Goal: Task Accomplishment & Management: Manage account settings

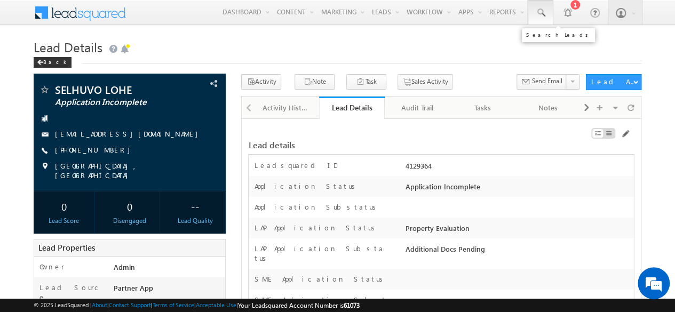
click at [542, 18] on link at bounding box center [541, 12] width 26 height 25
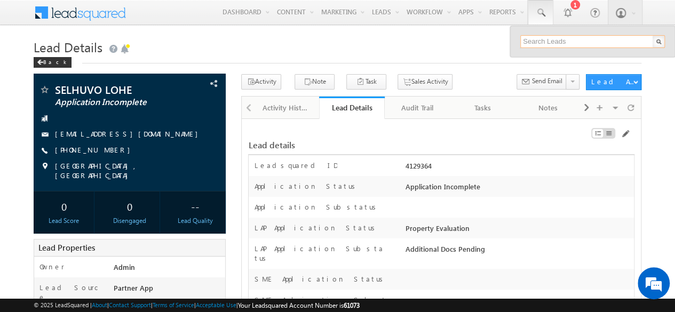
paste input "SBL0010773"
type input "SBL0010773"
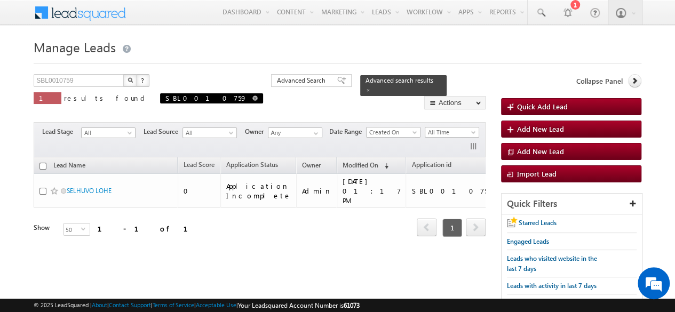
click at [252, 99] on span at bounding box center [254, 98] width 5 height 5
type input "Search Leads"
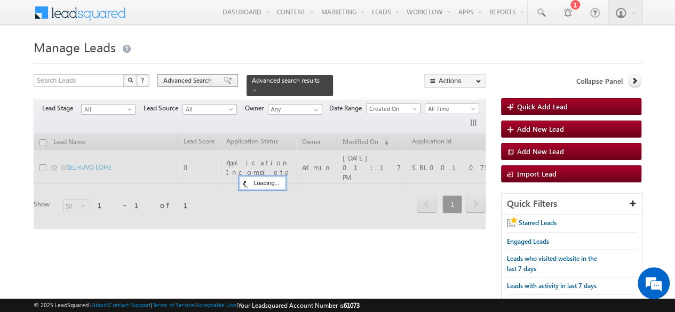
click at [188, 80] on span "Advanced Search" at bounding box center [189, 81] width 52 height 10
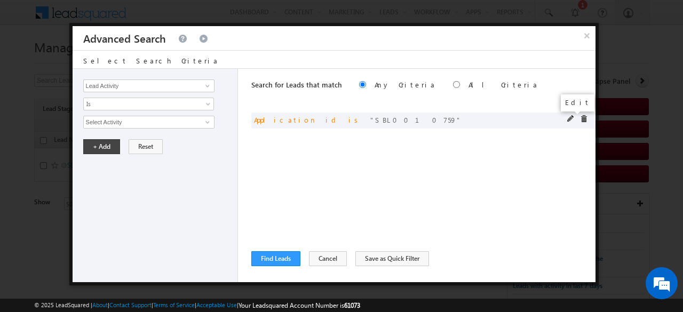
click at [569, 116] on span at bounding box center [570, 118] width 7 height 7
click at [570, 121] on span at bounding box center [570, 118] width 7 height 7
click at [571, 118] on span at bounding box center [570, 118] width 7 height 7
click at [166, 122] on input "SBL0010759" at bounding box center [148, 122] width 131 height 13
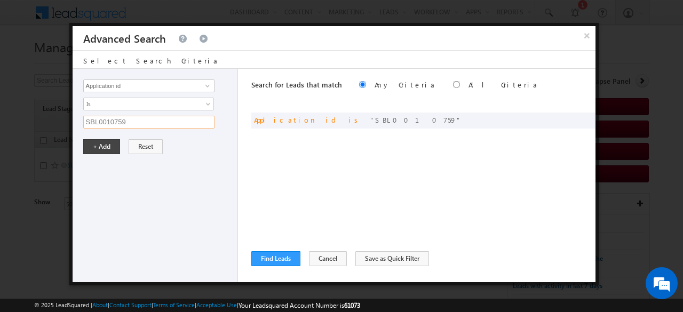
click at [166, 122] on input "SBL0010759" at bounding box center [148, 122] width 131 height 13
paste input "73"
type input "SBL0010773"
click at [114, 144] on button "+ Add" at bounding box center [101, 146] width 37 height 15
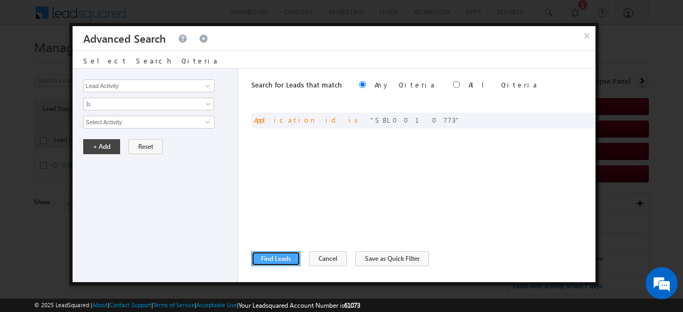
click at [276, 260] on button "Find Leads" at bounding box center [275, 258] width 49 height 15
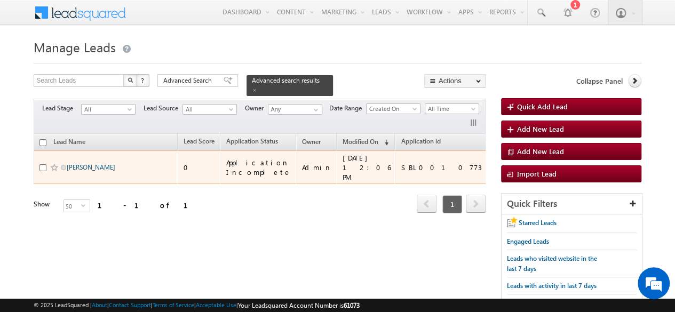
click at [89, 163] on link "[PERSON_NAME]" at bounding box center [91, 167] width 49 height 8
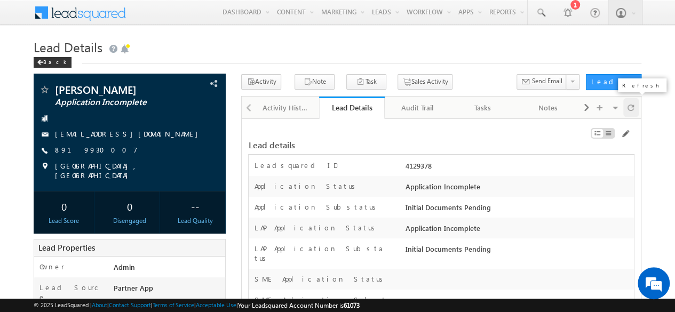
click at [635, 107] on div at bounding box center [630, 107] width 15 height 19
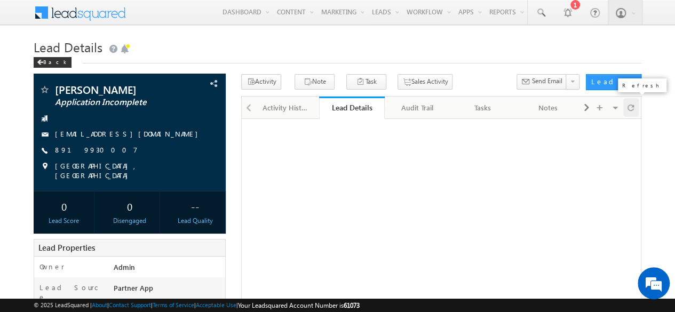
click at [637, 108] on div at bounding box center [630, 107] width 15 height 19
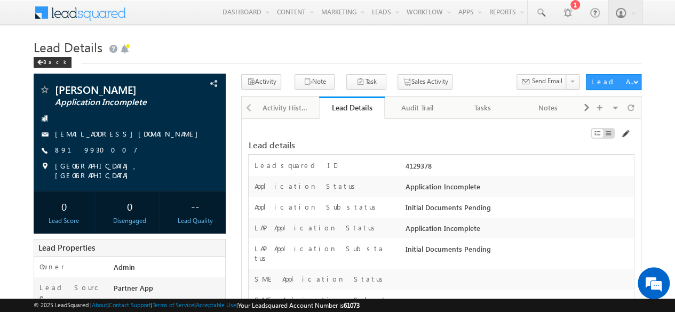
click at [626, 132] on span at bounding box center [625, 134] width 9 height 9
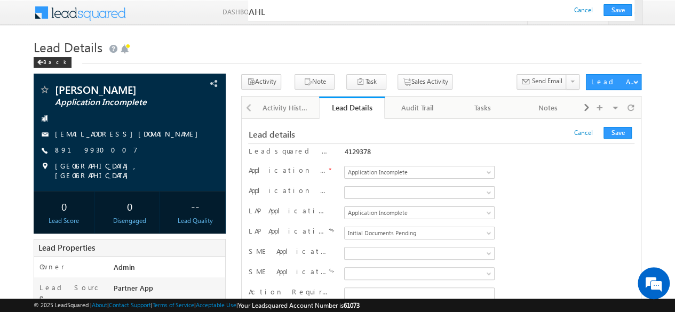
scroll to position [18099, 0]
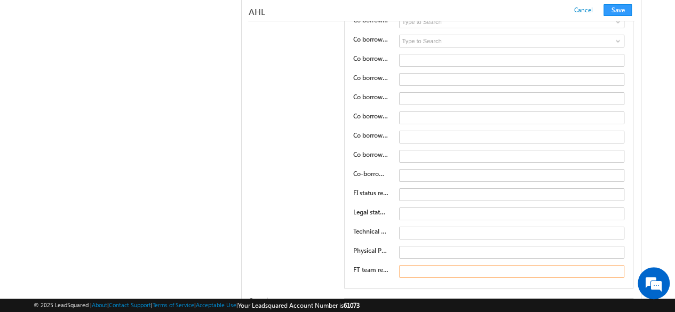
click at [430, 265] on input "text" at bounding box center [511, 271] width 225 height 13
type input "Pending multiple docs"
click at [309, 168] on div "Co borrower Additional Co borrower1 BV Proof Substats Invalid Document Does Not…" at bounding box center [441, 12] width 386 height 558
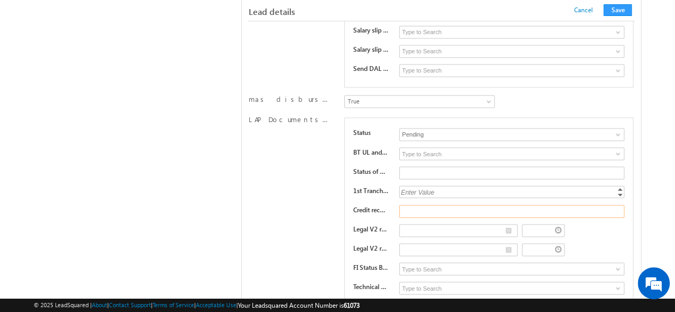
click at [420, 205] on input "text" at bounding box center [511, 211] width 225 height 13
type input "Assign to FT again"
click at [623, 10] on button "Save" at bounding box center [618, 10] width 28 height 12
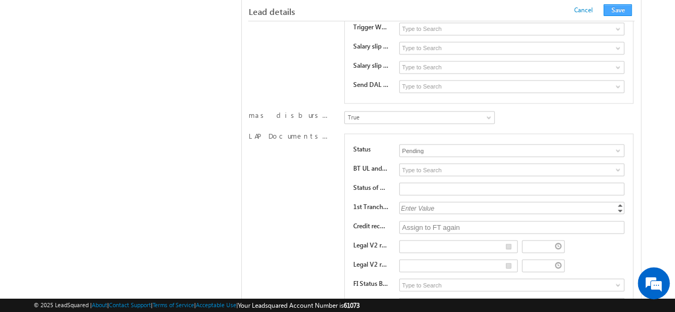
scroll to position [191, 0]
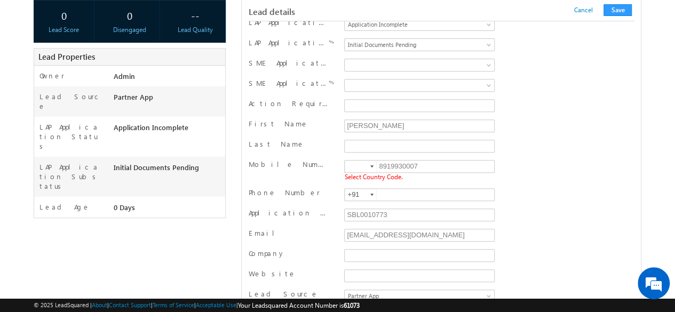
click at [370, 165] on div at bounding box center [371, 166] width 3 height 2
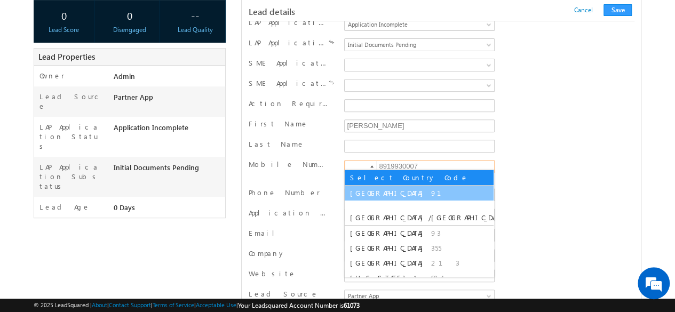
click at [364, 195] on span "[GEOGRAPHIC_DATA]" at bounding box center [389, 192] width 78 height 9
type input "+91"
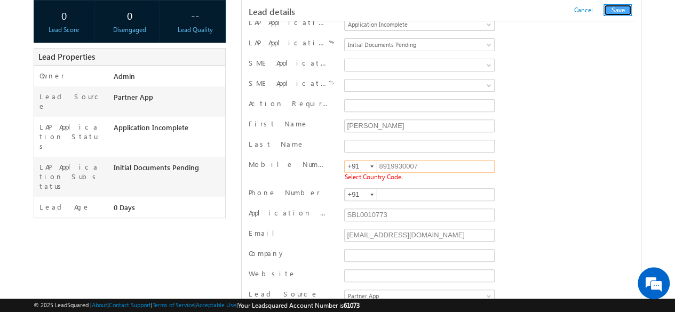
click at [613, 14] on button "Save" at bounding box center [618, 10] width 28 height 12
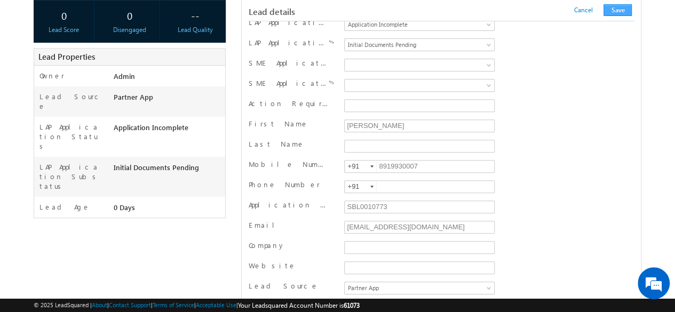
scroll to position [1069, 0]
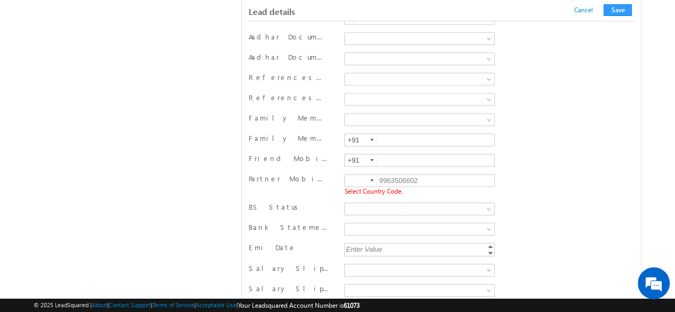
click at [373, 180] on div at bounding box center [371, 181] width 3 height 2
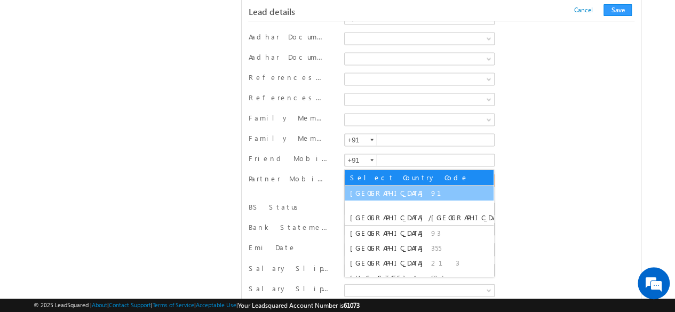
click at [379, 190] on li "India 91" at bounding box center [419, 193] width 149 height 15
type input "+91"
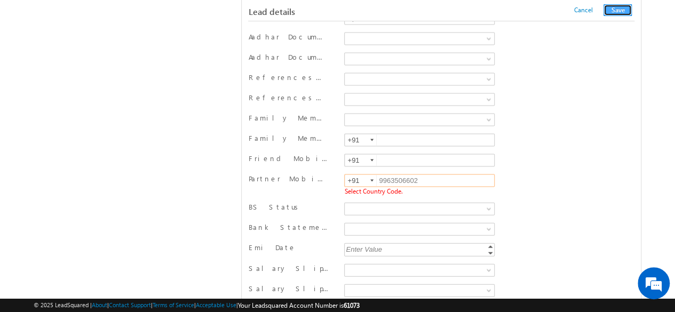
click at [621, 13] on button "Save" at bounding box center [618, 10] width 28 height 12
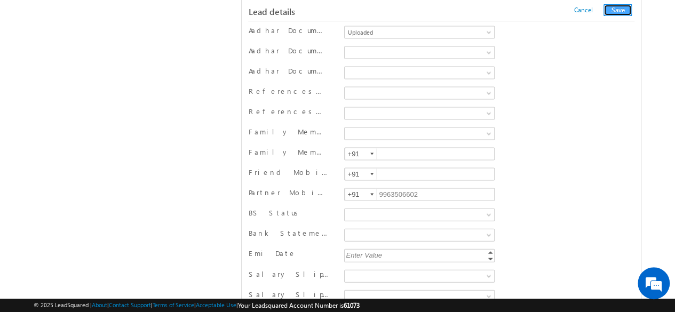
scroll to position [590, 0]
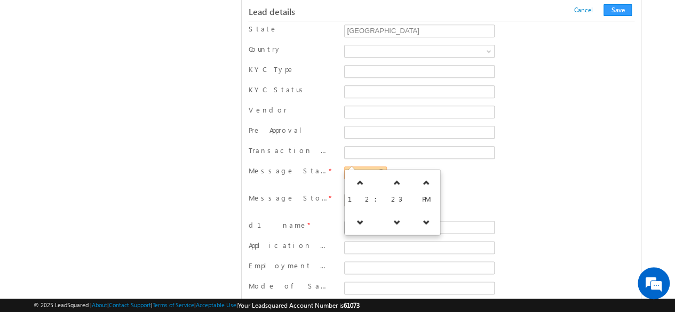
click at [377, 166] on input "text" at bounding box center [365, 172] width 43 height 13
click at [386, 182] on link at bounding box center [397, 182] width 22 height 19
type input "12:25 PM"
click at [463, 166] on div "12:25 PM Required Field" at bounding box center [419, 176] width 150 height 20
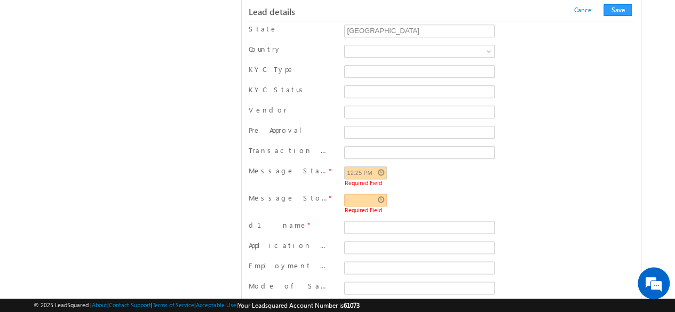
click at [383, 194] on input "text" at bounding box center [365, 200] width 43 height 13
click at [390, 203] on link at bounding box center [397, 210] width 22 height 19
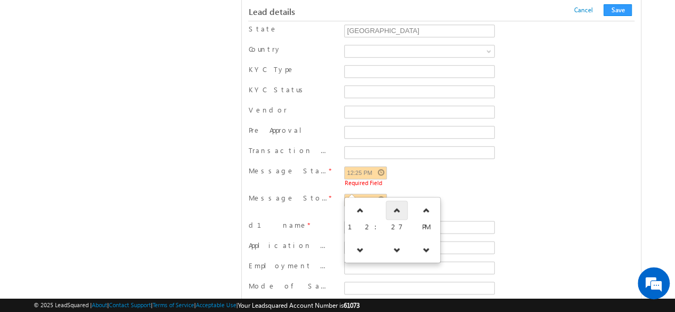
type input "12:27 PM"
click at [504, 167] on div "Message Start Time * 12:25 PM Required Field" at bounding box center [441, 177] width 386 height 23
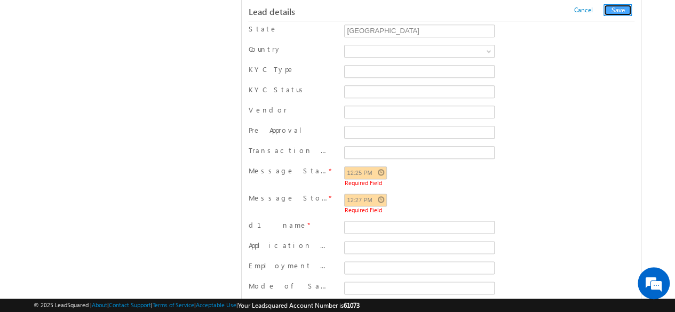
click at [623, 11] on button "Save" at bounding box center [618, 10] width 28 height 12
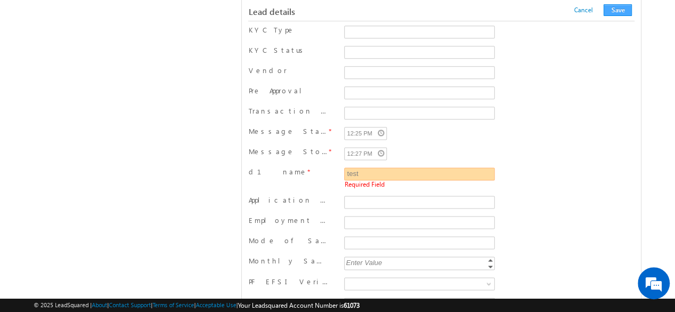
type input "test"
click at [613, 10] on button "Save" at bounding box center [618, 10] width 28 height 12
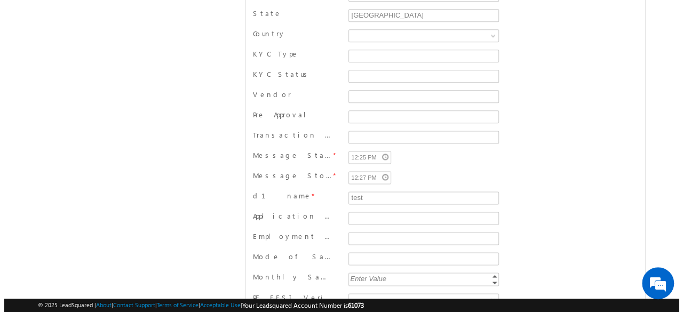
scroll to position [0, 0]
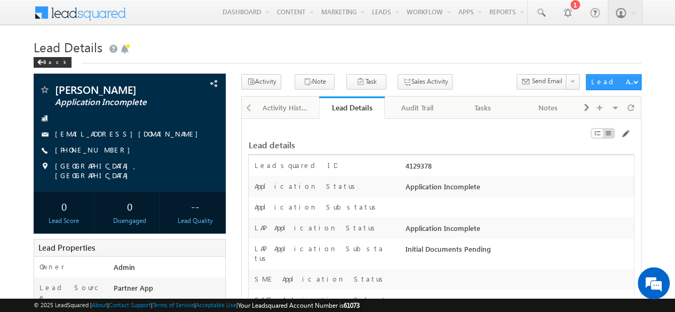
click at [413, 53] on h1 "Lead Details" at bounding box center [338, 46] width 608 height 21
click at [440, 101] on div "Audit Trail" at bounding box center [416, 107] width 47 height 13
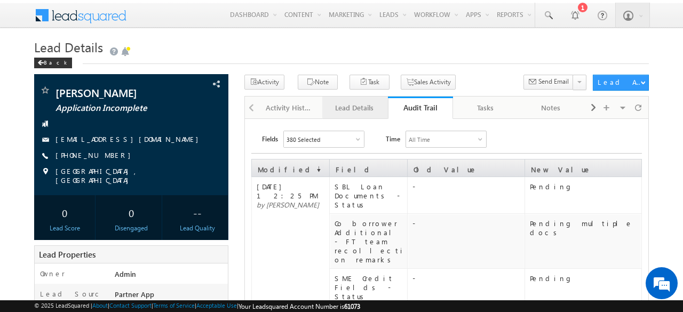
click at [358, 102] on div "Lead Details" at bounding box center [354, 107] width 47 height 13
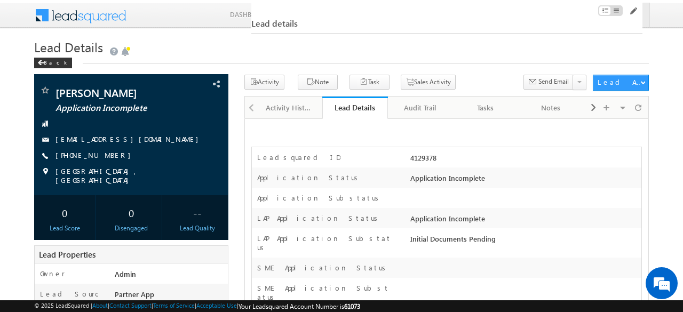
scroll to position [9878, 0]
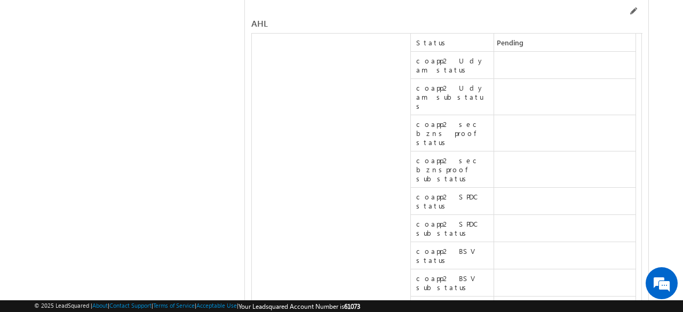
scroll to position [20093, 0]
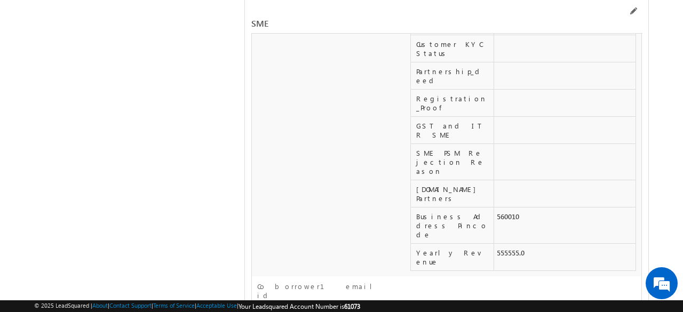
scroll to position [17051, 0]
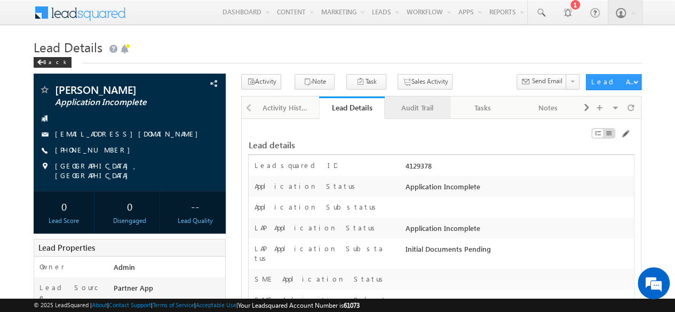
click at [409, 108] on div "Audit Trail" at bounding box center [416, 107] width 47 height 13
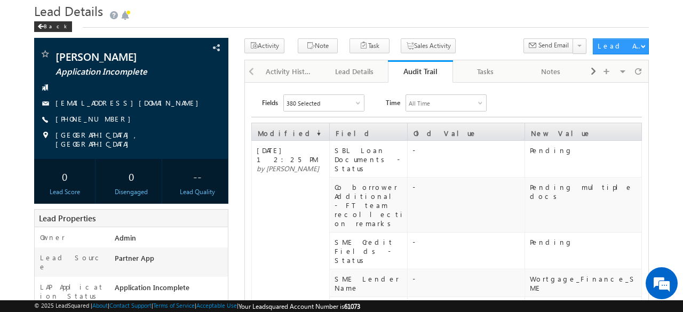
scroll to position [53, 0]
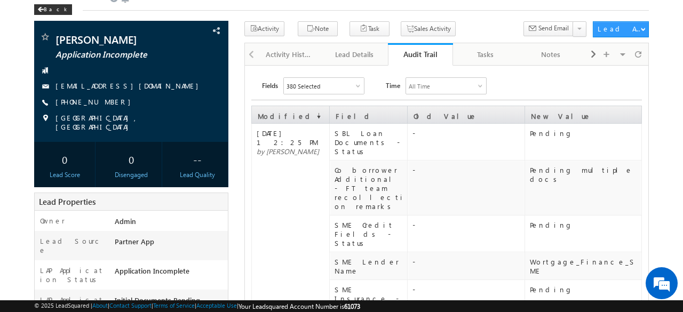
click at [555, 165] on div "Pending multiple docs" at bounding box center [585, 174] width 111 height 18
click at [554, 165] on div "Pending multiple docs" at bounding box center [585, 174] width 111 height 18
click at [542, 168] on td "Pending multiple docs" at bounding box center [583, 188] width 117 height 55
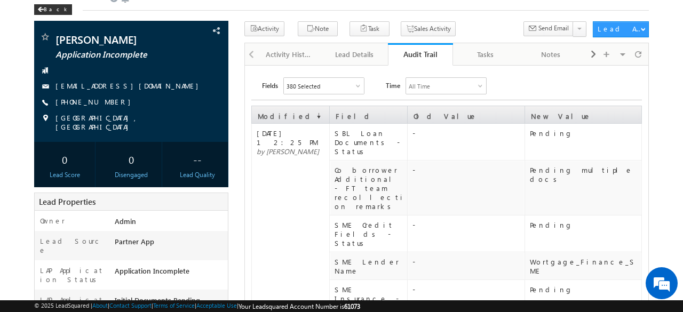
click at [586, 165] on div "Pending multiple docs" at bounding box center [585, 174] width 111 height 18
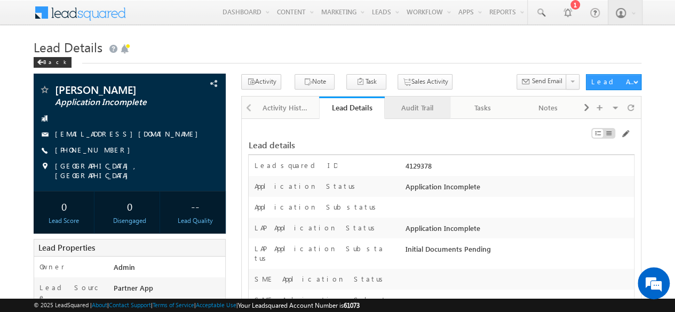
click at [420, 101] on div "Audit Trail" at bounding box center [416, 107] width 47 height 13
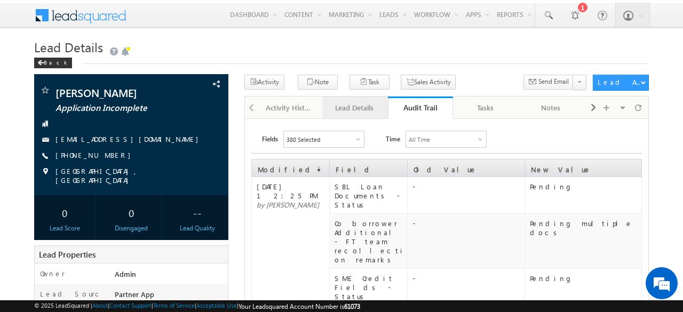
click at [359, 109] on div "Lead Details" at bounding box center [354, 107] width 47 height 13
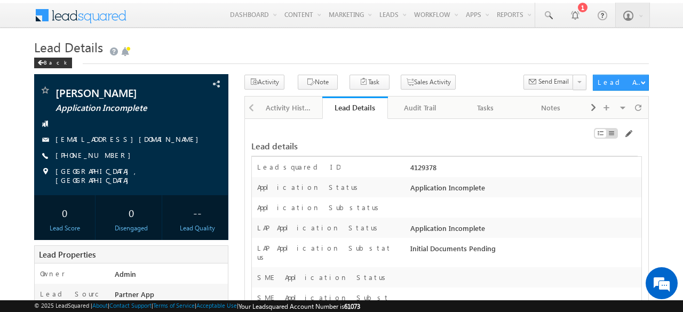
click at [377, 137] on div "Lead details" at bounding box center [444, 141] width 386 height 22
click at [631, 131] on span at bounding box center [628, 134] width 9 height 9
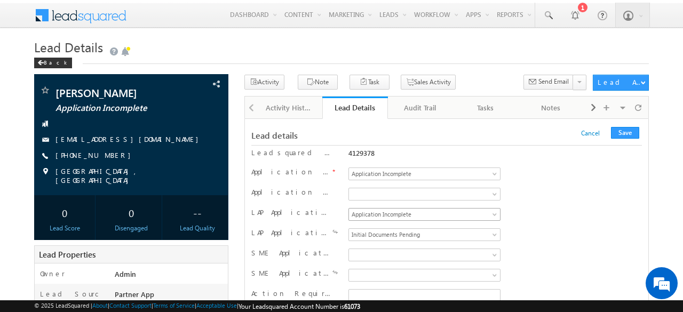
click at [403, 213] on span "Application Incomplete" at bounding box center [422, 215] width 147 height 10
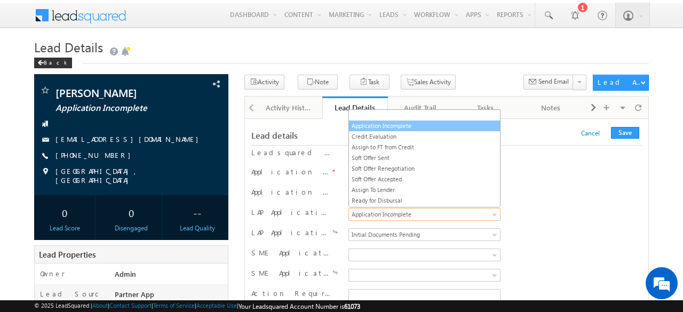
click at [390, 126] on link "Application Incomplete" at bounding box center [425, 126] width 152 height 10
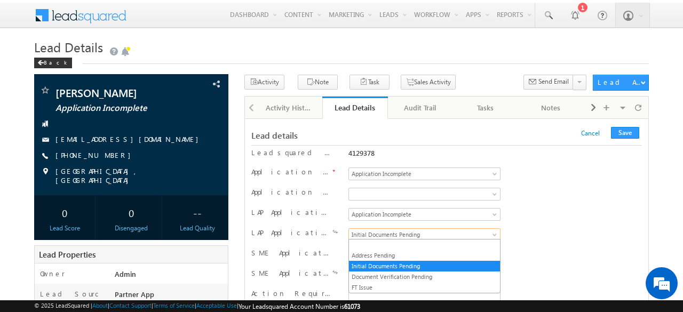
click at [405, 231] on span "Initial Documents Pending" at bounding box center [422, 235] width 147 height 10
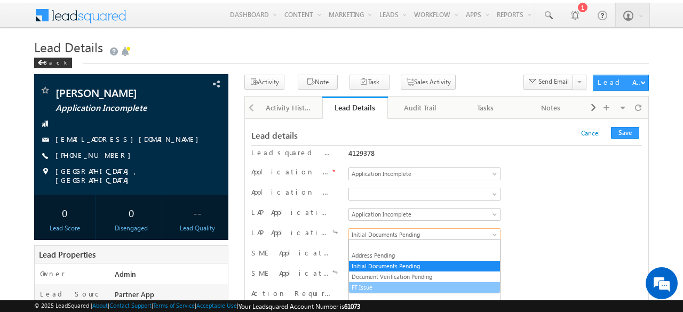
click at [360, 288] on link "FT Issue" at bounding box center [425, 288] width 152 height 10
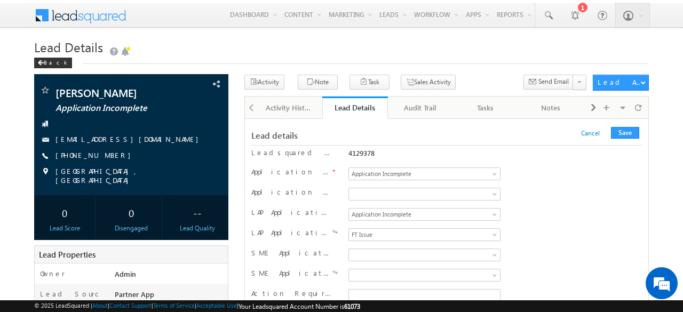
click at [541, 209] on div "LAP Application Status Application Incomplete Credit Evaluation Assign to FT fr…" at bounding box center [446, 216] width 391 height 16
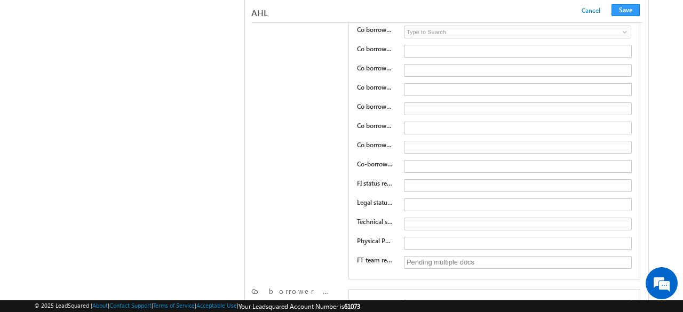
scroll to position [17947, 0]
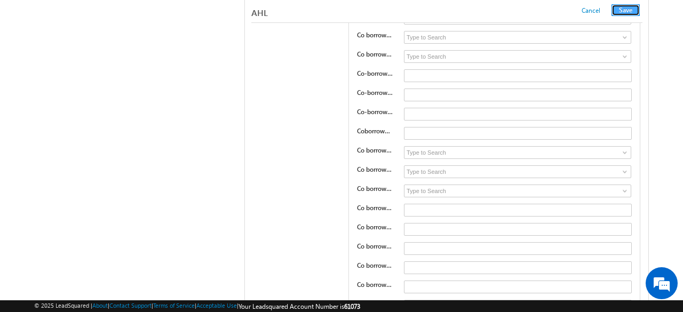
click at [633, 10] on button "Save" at bounding box center [626, 10] width 28 height 12
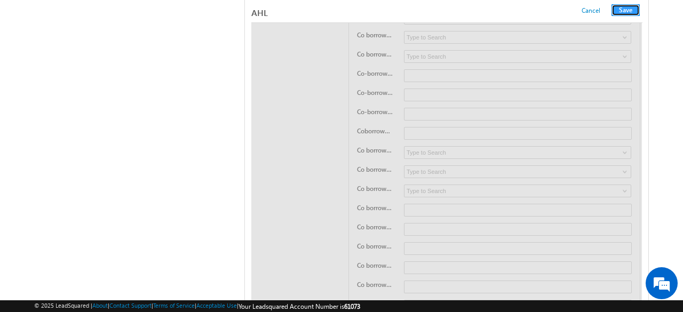
scroll to position [0, 0]
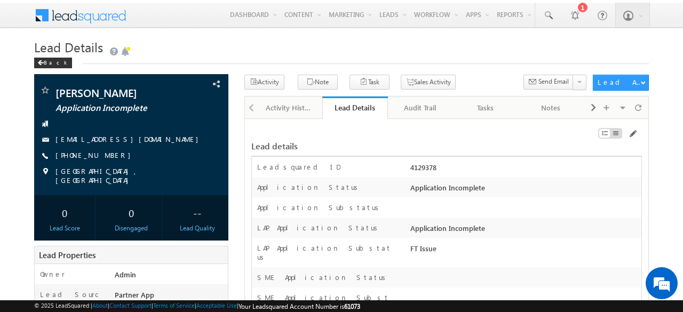
click at [247, 49] on h1 "Lead Details" at bounding box center [341, 47] width 615 height 19
click at [214, 50] on h1 "Lead Details" at bounding box center [341, 47] width 615 height 19
click at [639, 114] on span at bounding box center [638, 107] width 6 height 19
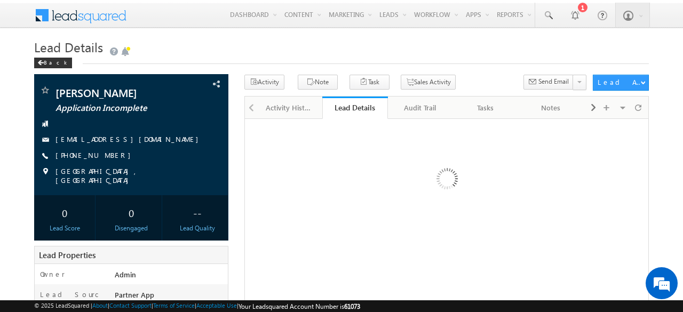
click at [338, 53] on h1 "Lead Details" at bounding box center [341, 47] width 615 height 19
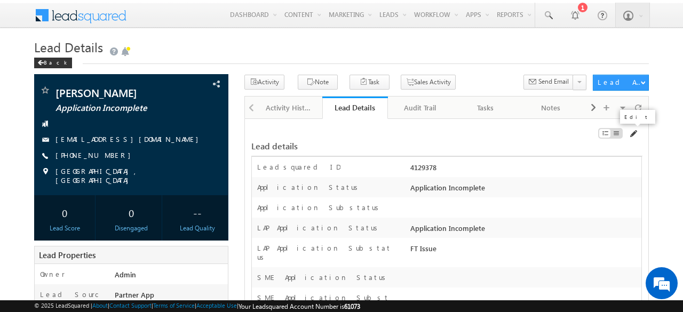
click at [632, 130] on span at bounding box center [633, 134] width 9 height 9
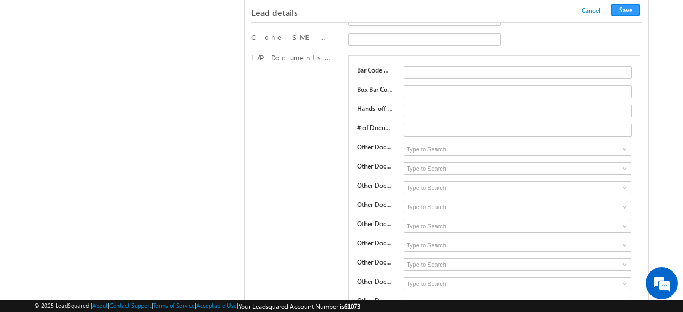
scroll to position [5340, 0]
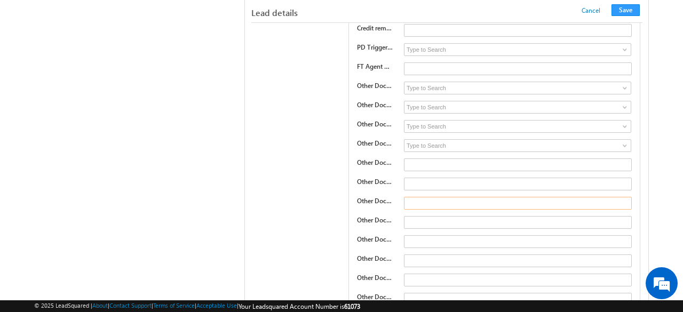
click at [426, 197] on input "text" at bounding box center [518, 203] width 228 height 13
type input "TAX doc"
click at [414, 216] on input "text" at bounding box center [518, 222] width 228 height 13
type input "Property Doc"
click at [425, 197] on input "TAX doc" at bounding box center [518, 203] width 228 height 13
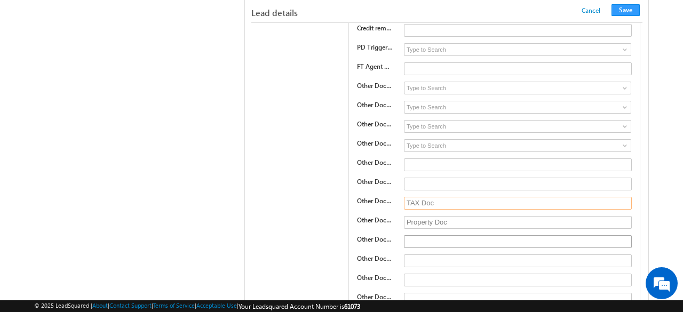
type input "TAX Doc"
click at [424, 235] on input "text" at bounding box center [518, 241] width 228 height 13
type input "LAP Doc"
click at [423, 255] on input "text" at bounding box center [518, 261] width 228 height 13
type input "Testing doc"
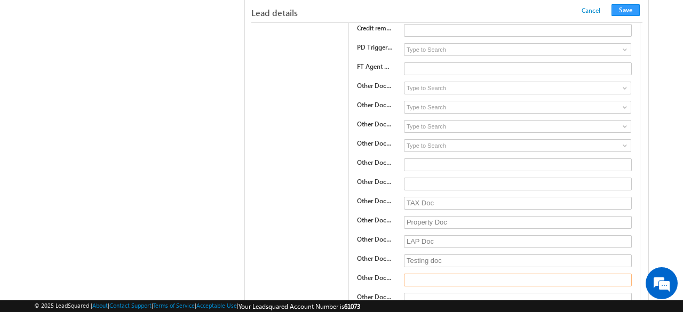
click at [428, 274] on input "text" at bounding box center [518, 280] width 228 height 13
drag, startPoint x: 465, startPoint y: 233, endPoint x: 408, endPoint y: 236, distance: 57.7
click at [408, 274] on input "Testing doc 1" at bounding box center [518, 280] width 228 height 13
type input "Testing doc 1"
click at [429, 293] on input "text" at bounding box center [518, 299] width 228 height 13
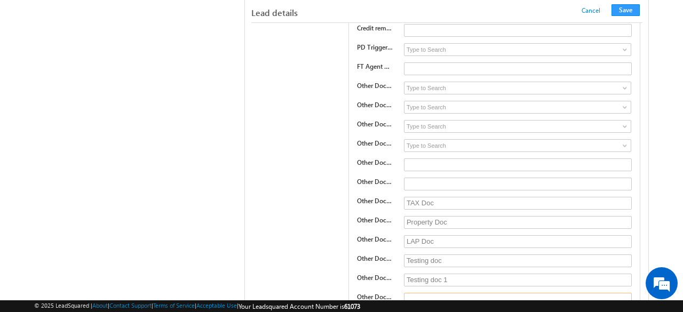
paste input "Testing doc 1"
type input "Testing doc 2"
click at [626, 11] on button "Save" at bounding box center [626, 10] width 28 height 12
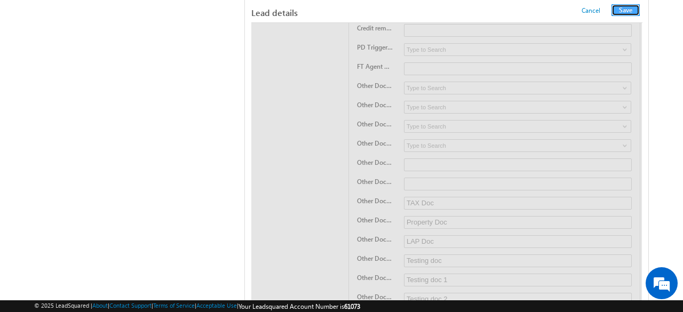
scroll to position [0, 0]
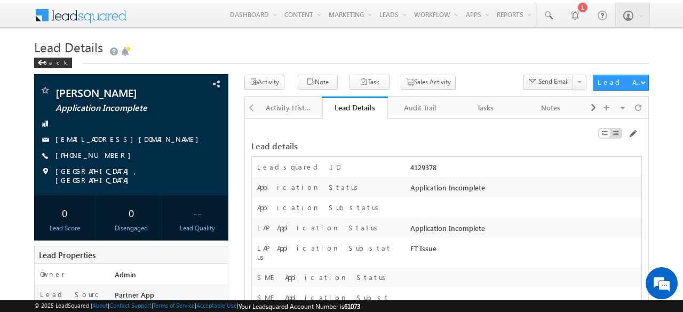
click at [255, 45] on h1 "Lead Details" at bounding box center [341, 47] width 615 height 19
click at [442, 108] on div "Audit Trail" at bounding box center [419, 107] width 47 height 13
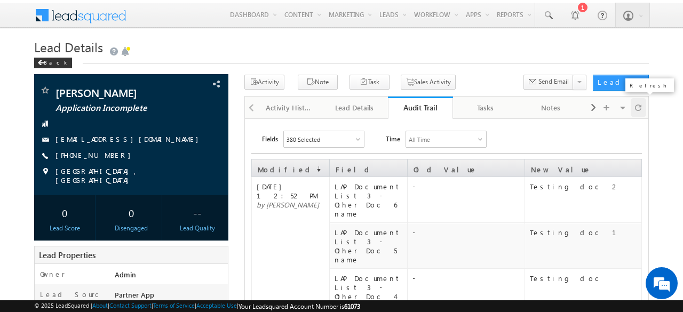
click at [641, 111] on span at bounding box center [638, 107] width 6 height 19
click at [368, 108] on div "Lead Details" at bounding box center [354, 107] width 47 height 13
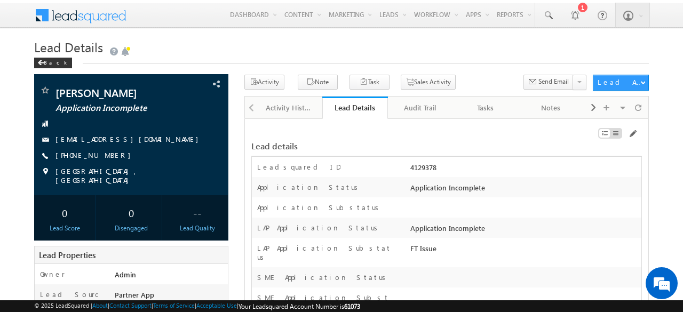
drag, startPoint x: 412, startPoint y: 166, endPoint x: 451, endPoint y: 165, distance: 39.5
click at [451, 165] on div "4129378" at bounding box center [525, 169] width 234 height 15
click at [420, 170] on div "4129378" at bounding box center [525, 169] width 234 height 15
drag, startPoint x: 411, startPoint y: 165, endPoint x: 449, endPoint y: 169, distance: 38.1
click at [448, 169] on div "4129378" at bounding box center [525, 169] width 234 height 15
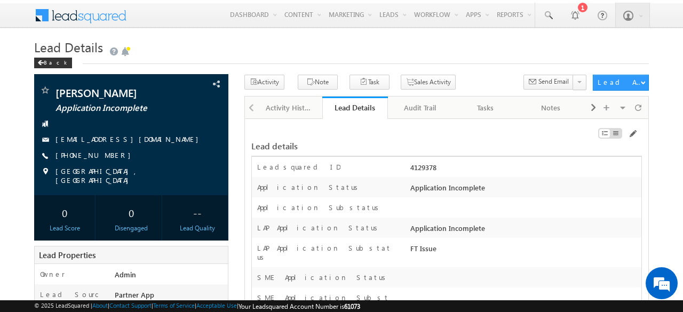
copy div "4129378"
click at [489, 135] on div "Lead details" at bounding box center [446, 141] width 391 height 22
click at [417, 103] on div "Audit Trail" at bounding box center [419, 107] width 47 height 13
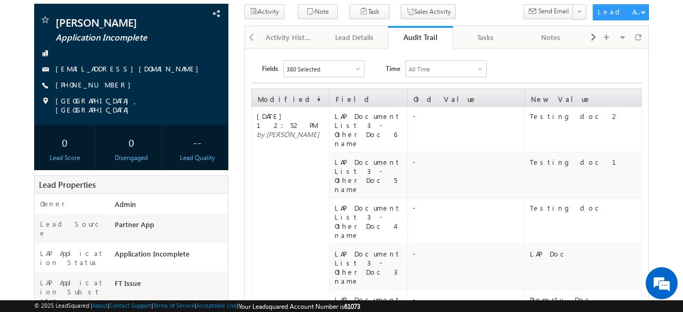
scroll to position [53, 0]
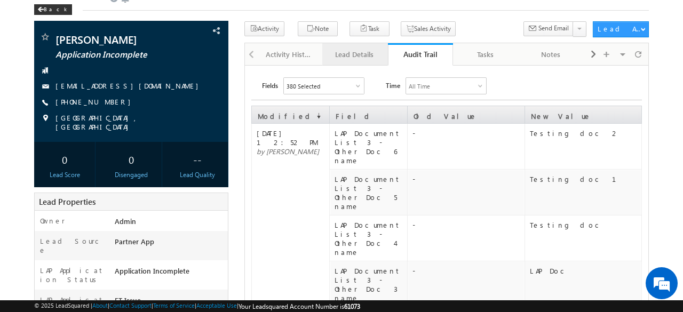
click at [361, 55] on div "Lead Details" at bounding box center [354, 54] width 47 height 13
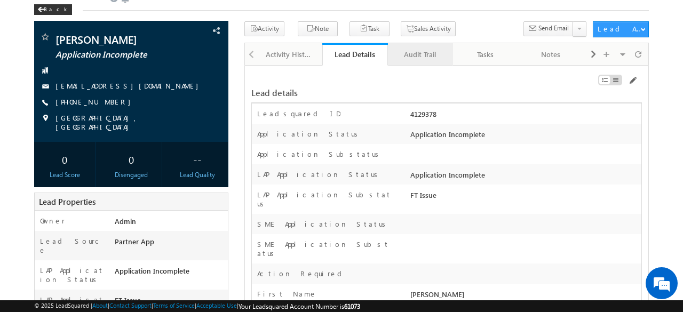
click at [426, 61] on link "Audit Trail" at bounding box center [421, 54] width 66 height 22
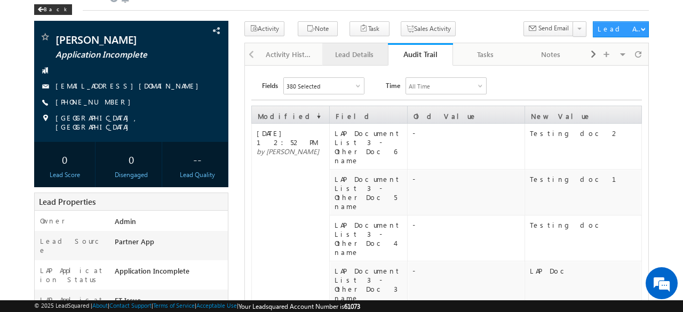
click at [360, 51] on div "Lead Details" at bounding box center [354, 54] width 47 height 13
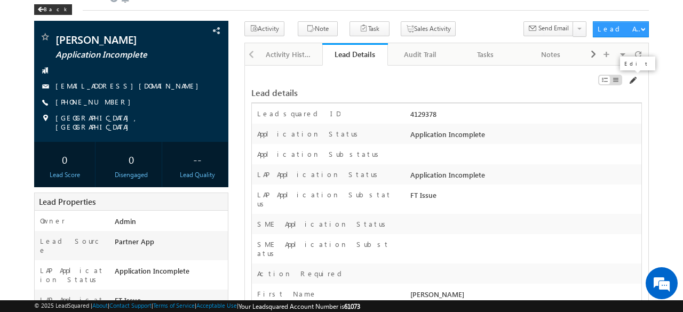
click at [634, 77] on span at bounding box center [632, 80] width 9 height 9
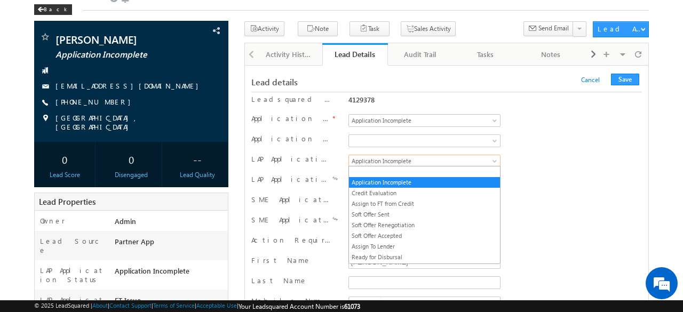
click at [426, 158] on span "Application Incomplete" at bounding box center [422, 161] width 147 height 10
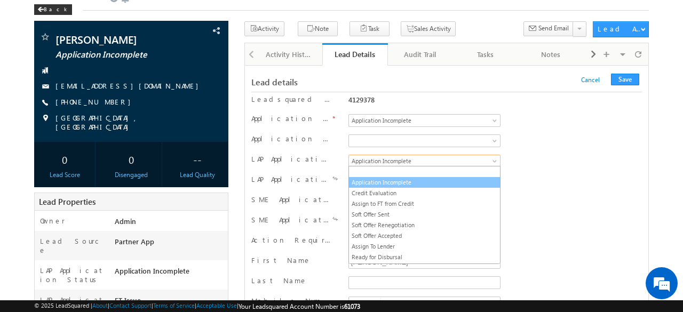
click at [405, 179] on link "Application Incomplete" at bounding box center [425, 183] width 152 height 10
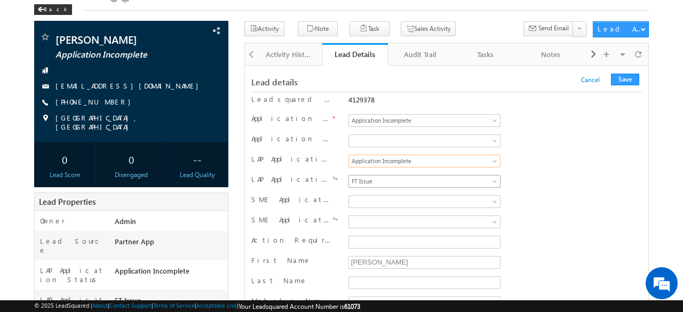
click at [404, 181] on span "FT Issue" at bounding box center [422, 182] width 147 height 10
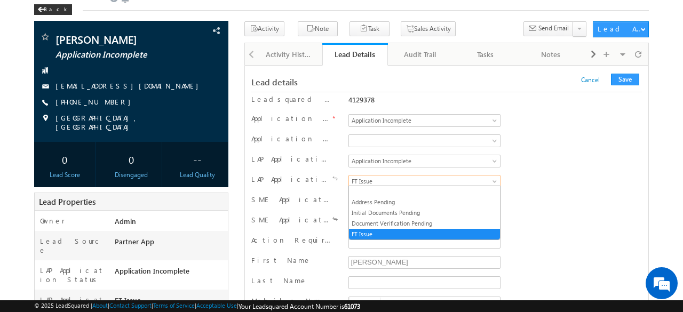
click at [404, 181] on span "FT Issue" at bounding box center [422, 182] width 147 height 10
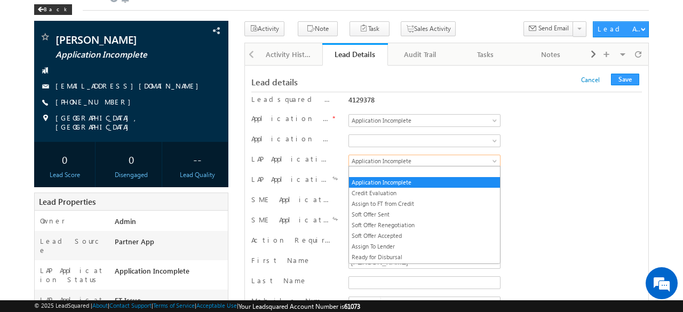
click at [406, 157] on span "Application Incomplete" at bounding box center [422, 161] width 147 height 10
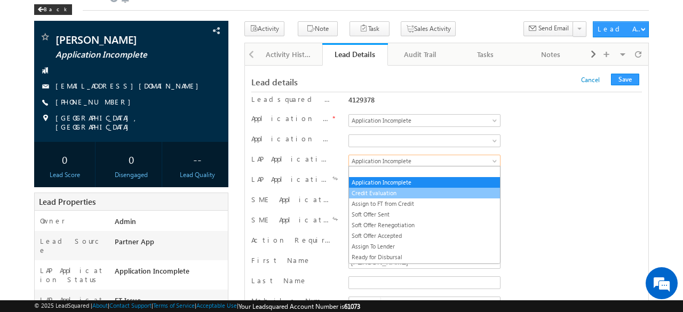
click at [390, 192] on link "Credit Evaluation" at bounding box center [425, 193] width 152 height 10
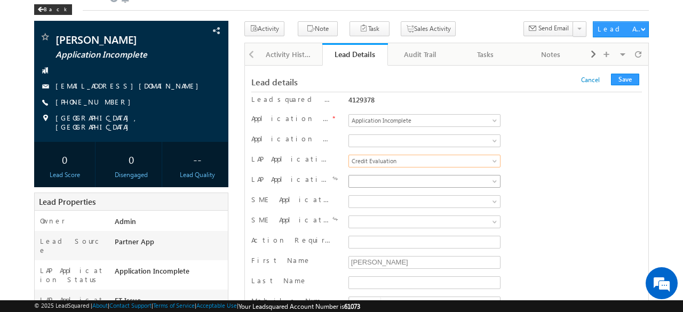
click at [401, 175] on link at bounding box center [424, 181] width 152 height 13
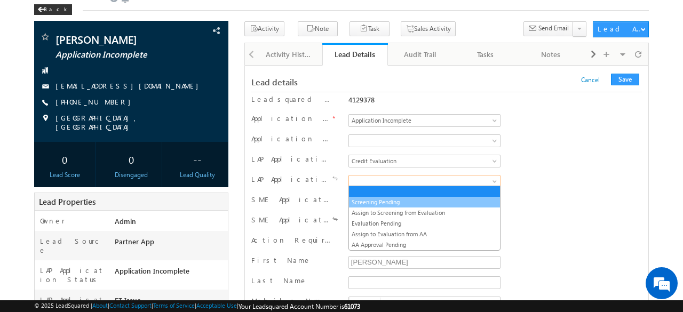
click at [383, 200] on link "Screening Pending" at bounding box center [425, 202] width 152 height 10
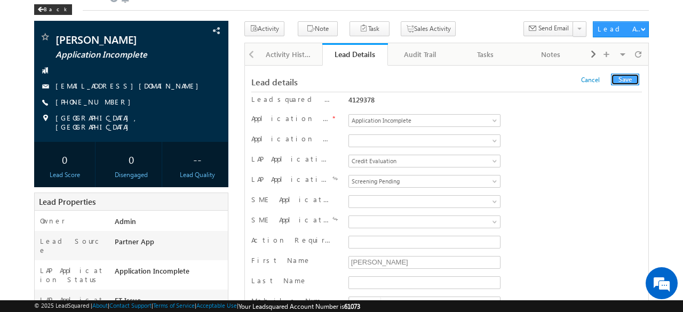
click at [622, 77] on button "Save" at bounding box center [625, 80] width 28 height 12
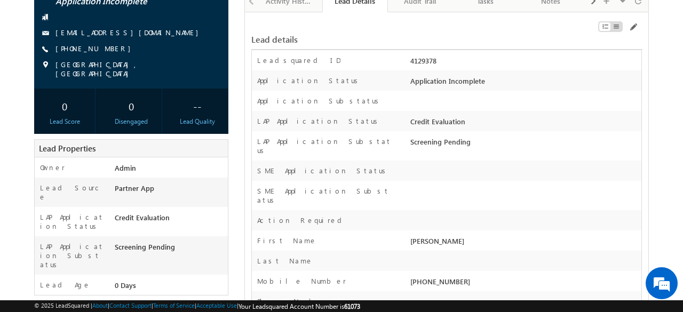
scroll to position [0, 0]
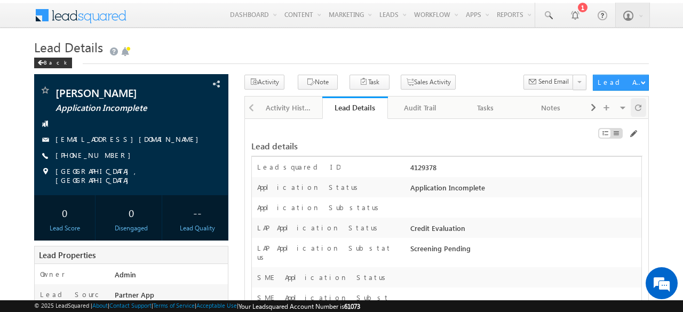
click at [639, 108] on span at bounding box center [638, 107] width 6 height 19
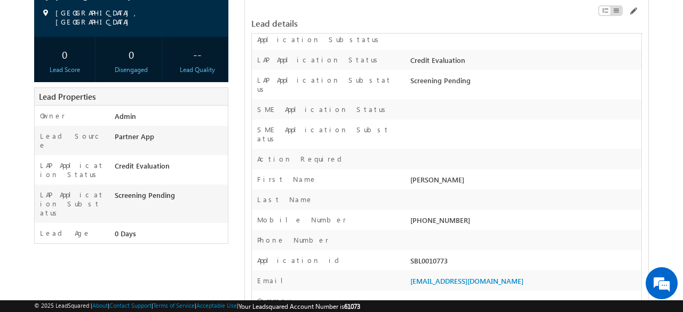
scroll to position [160, 0]
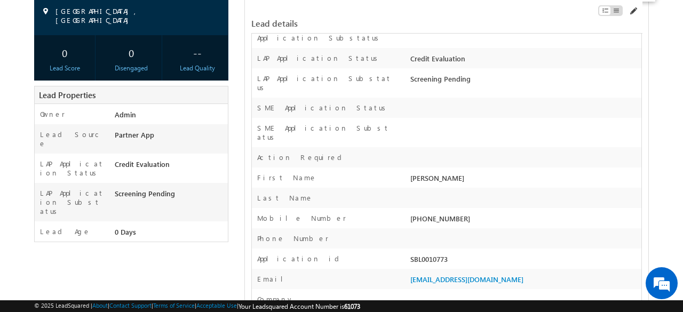
click at [632, 10] on span at bounding box center [633, 11] width 9 height 9
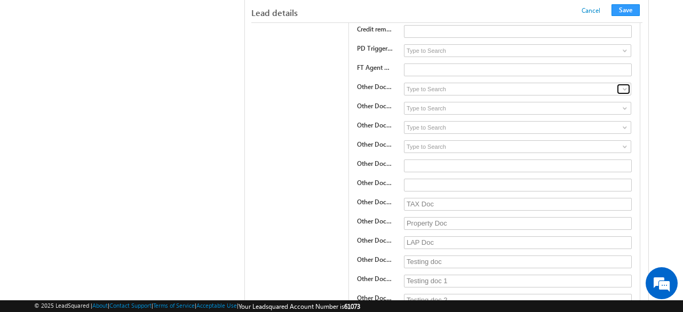
click at [625, 85] on span at bounding box center [625, 89] width 9 height 9
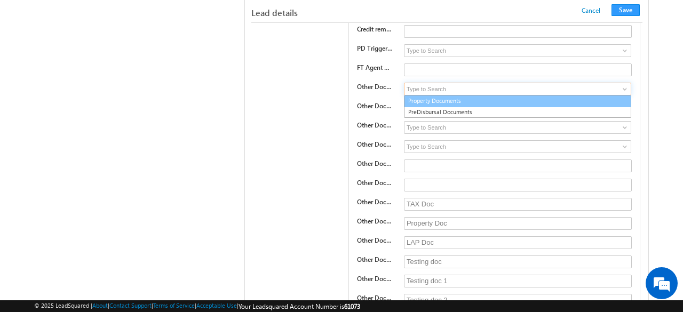
click at [473, 95] on link "Property Documents" at bounding box center [518, 101] width 228 height 12
type input "Property Documents"
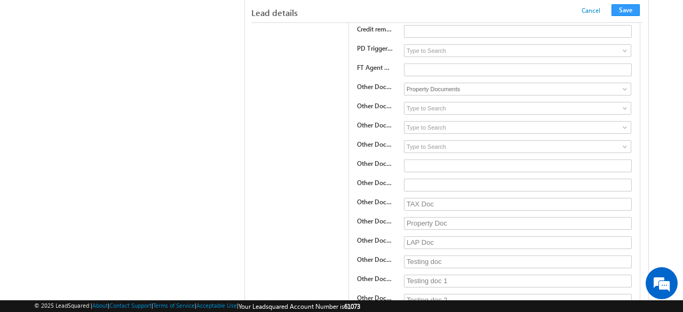
click at [394, 83] on div "Other Doc 1 Type" at bounding box center [377, 90] width 40 height 15
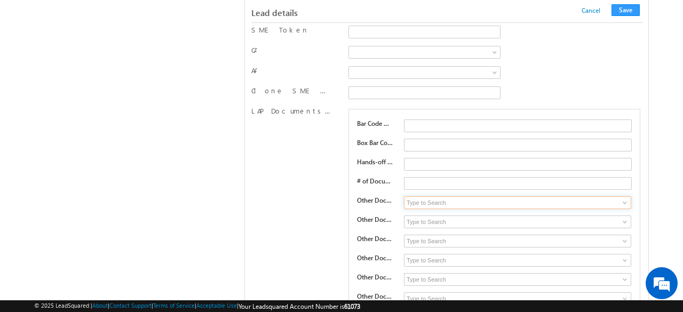
click at [458, 196] on input at bounding box center [518, 202] width 228 height 13
click at [621, 199] on span at bounding box center [625, 203] width 9 height 9
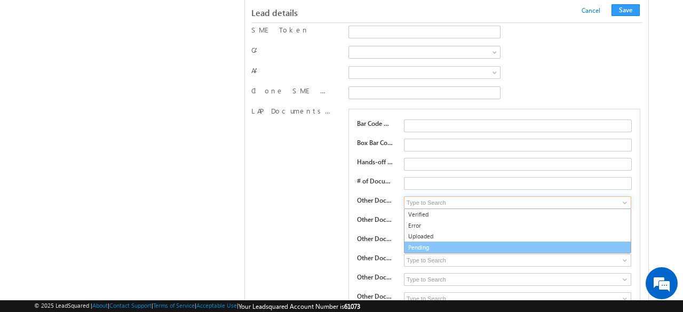
click at [424, 242] on link "Pending" at bounding box center [518, 248] width 228 height 12
type input "Pending"
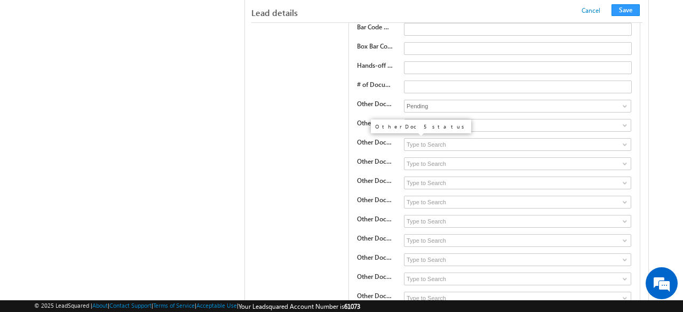
scroll to position [4559, 0]
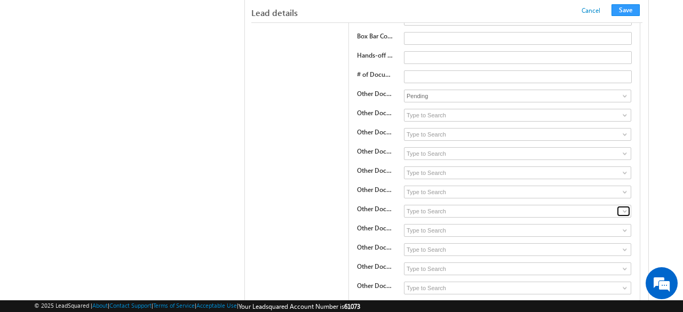
click at [624, 207] on span at bounding box center [625, 211] width 9 height 9
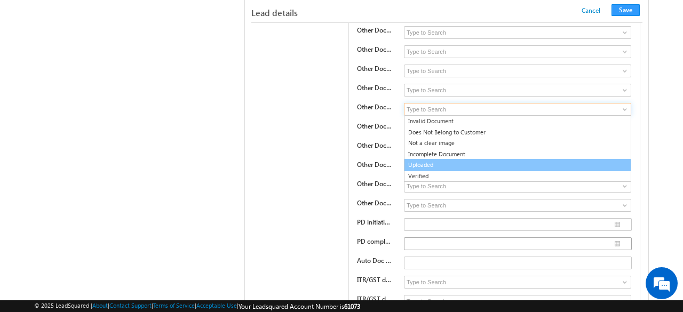
scroll to position [4665, 0]
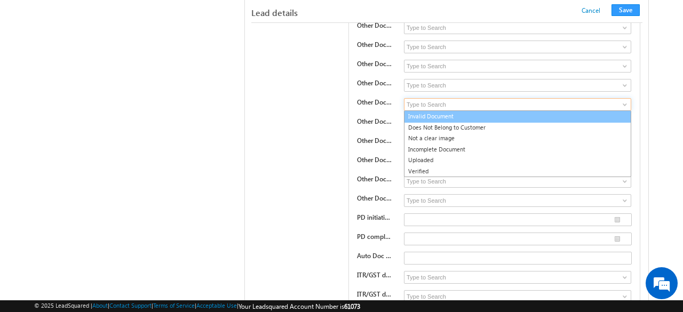
click at [440, 110] on link "Invalid Document" at bounding box center [518, 116] width 228 height 12
type input "Invalid Document"
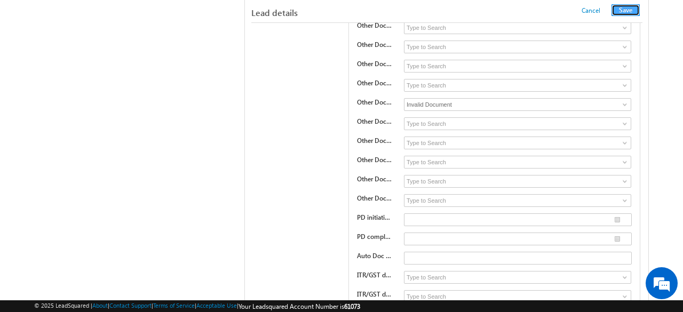
click at [634, 9] on button "Save" at bounding box center [626, 10] width 28 height 12
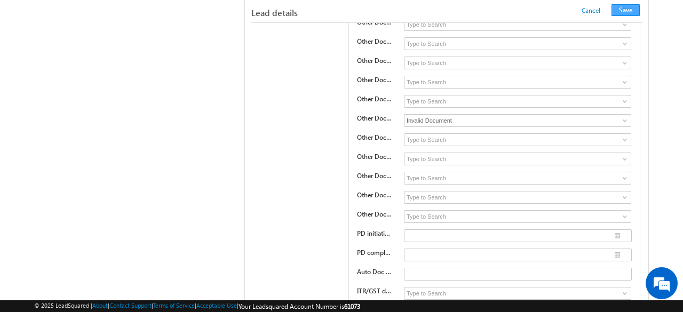
scroll to position [191, 0]
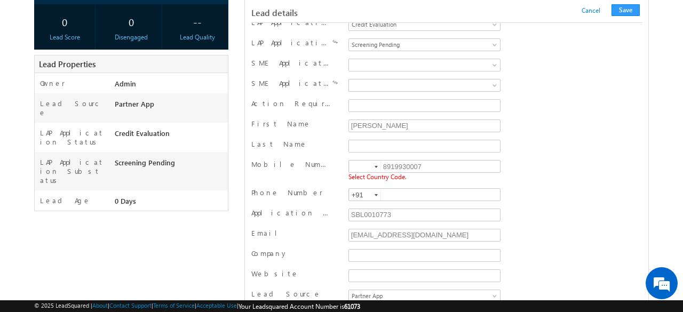
click at [375, 166] on div at bounding box center [376, 167] width 3 height 2
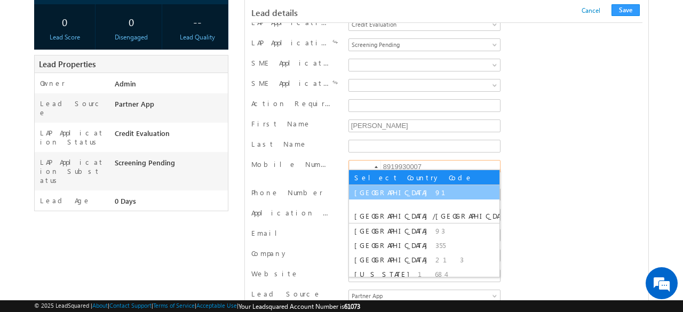
click at [365, 194] on span "[GEOGRAPHIC_DATA]" at bounding box center [393, 192] width 78 height 9
type input "+91"
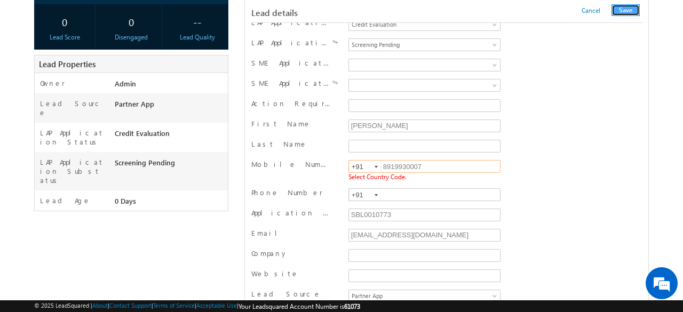
click at [632, 8] on button "Save" at bounding box center [626, 10] width 28 height 12
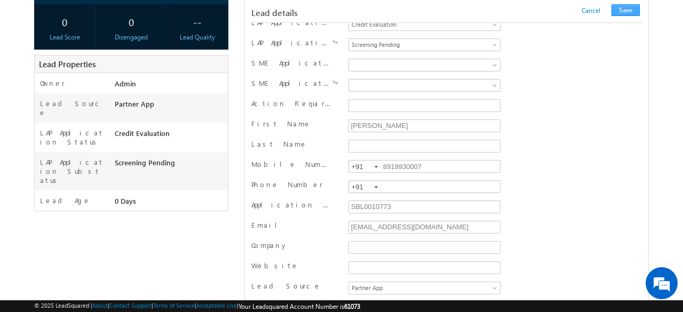
scroll to position [1069, 0]
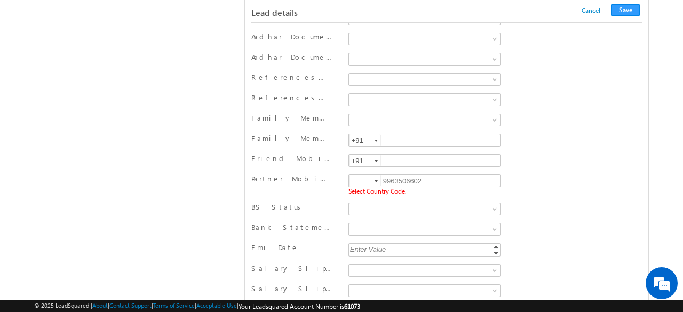
click at [377, 180] on div at bounding box center [376, 181] width 3 height 2
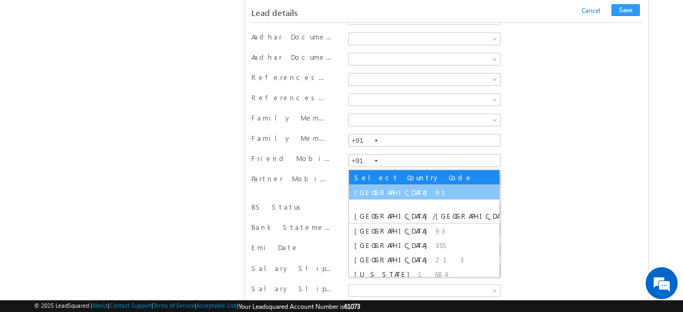
click at [378, 186] on li "India 91" at bounding box center [424, 192] width 150 height 14
type input "+91"
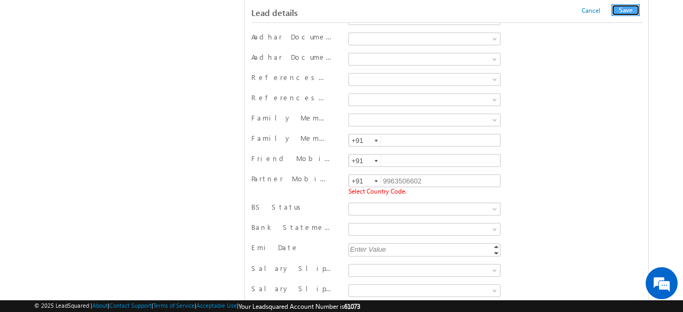
click at [623, 11] on button "Save" at bounding box center [626, 10] width 28 height 12
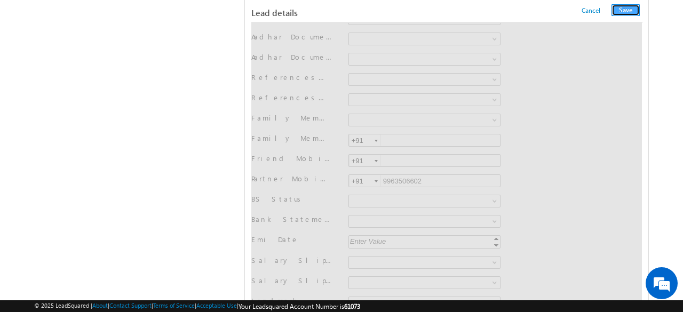
click at [619, 9] on button "Save" at bounding box center [626, 10] width 28 height 12
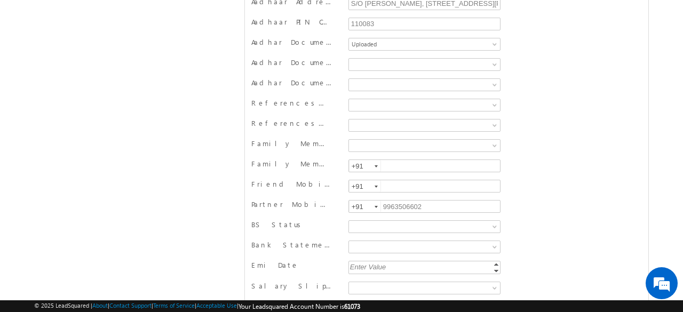
scroll to position [0, 0]
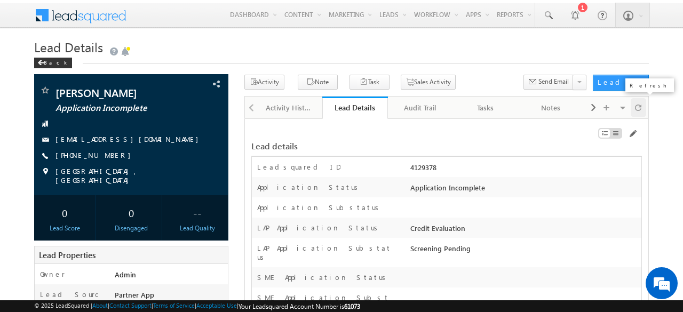
click at [638, 100] on span at bounding box center [638, 107] width 6 height 19
